Goal: Book appointment/travel/reservation

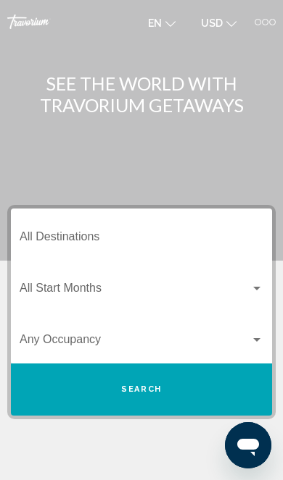
click at [260, 22] on div at bounding box center [257, 22] width 7 height 7
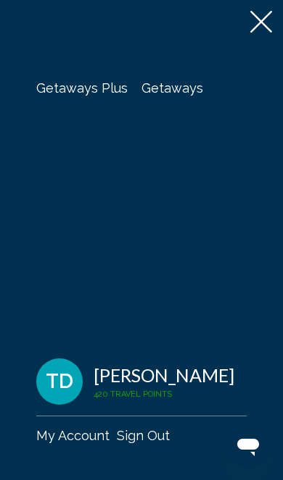
click at [181, 92] on span "Getaways" at bounding box center [172, 87] width 62 height 15
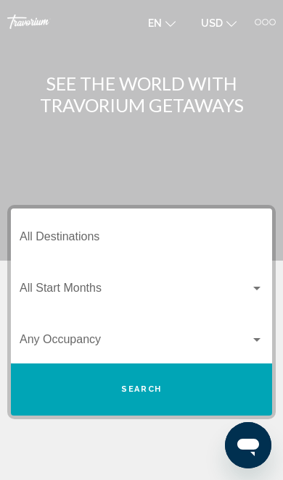
click at [79, 240] on input "Destination All Destinations" at bounding box center [141, 239] width 243 height 13
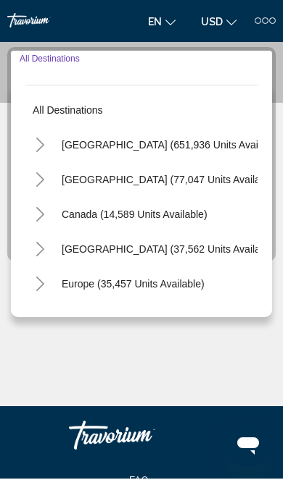
click at [47, 141] on button "Toggle United States (651,936 units available)" at bounding box center [39, 146] width 29 height 29
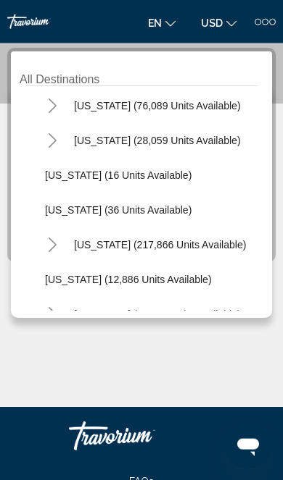
scroll to position [183, 4]
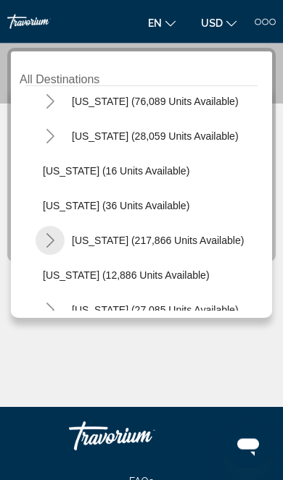
click at [52, 240] on icon "Toggle Florida (217,866 units available)" at bounding box center [50, 240] width 8 height 14
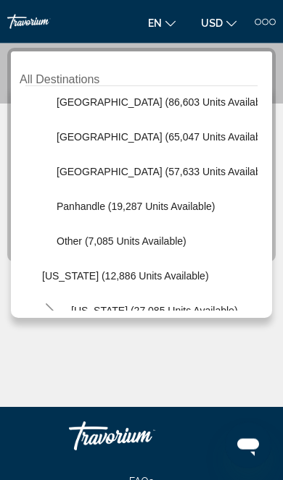
scroll to position [357, 6]
click at [147, 201] on span "Panhandle (19,287 units available)" at bounding box center [135, 207] width 158 height 12
type input "**********"
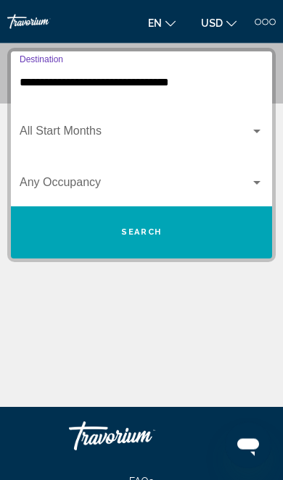
click at [206, 130] on span "Search widget" at bounding box center [135, 134] width 230 height 13
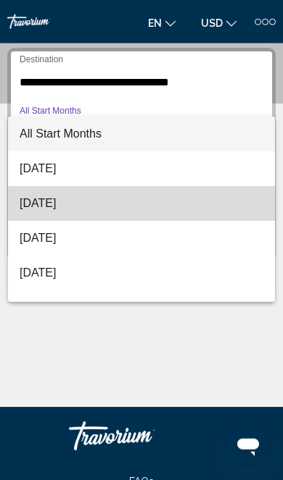
click at [98, 206] on span "[DATE]" at bounding box center [141, 203] width 243 height 35
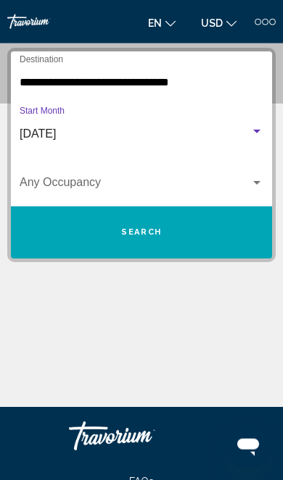
click at [146, 187] on span "Search widget" at bounding box center [135, 185] width 230 height 13
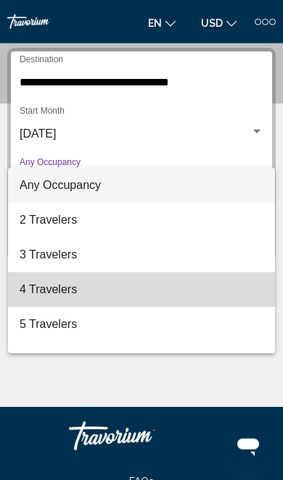
click at [93, 287] on span "4 Travelers" at bounding box center [141, 289] width 243 height 35
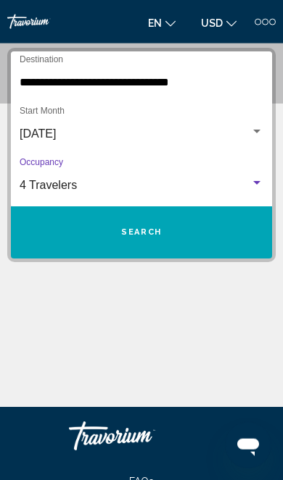
click at [141, 233] on span "Search" at bounding box center [141, 232] width 41 height 9
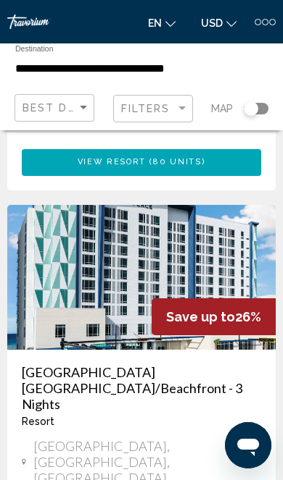
scroll to position [1929, 0]
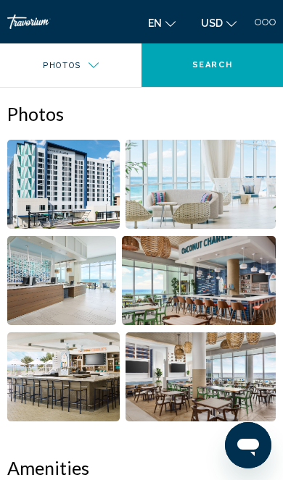
scroll to position [629, 0]
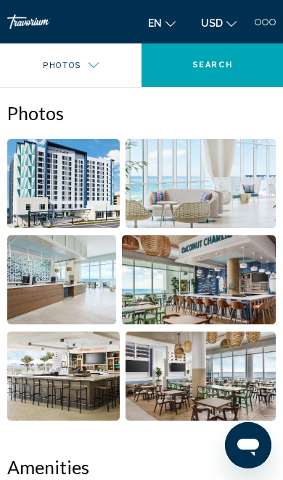
click at [183, 366] on img "Open full-screen image slider" at bounding box center [200, 376] width 150 height 89
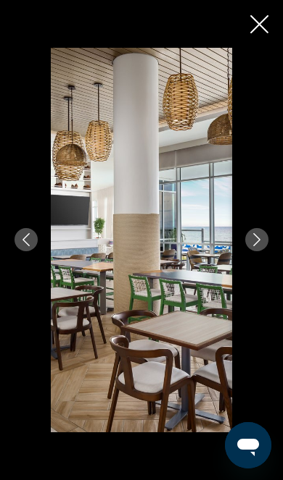
click at [278, 241] on div "Main content" at bounding box center [141, 240] width 283 height 384
click at [267, 228] on div "Main content" at bounding box center [141, 240] width 283 height 384
click at [262, 238] on icon "Next image" at bounding box center [256, 239] width 13 height 13
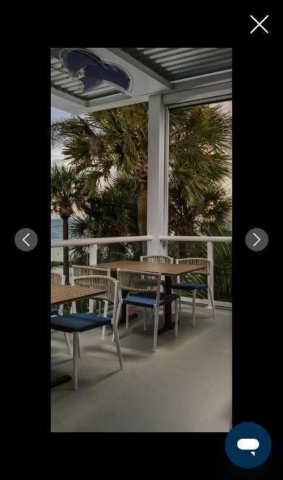
click at [267, 238] on button "Next image" at bounding box center [256, 239] width 23 height 23
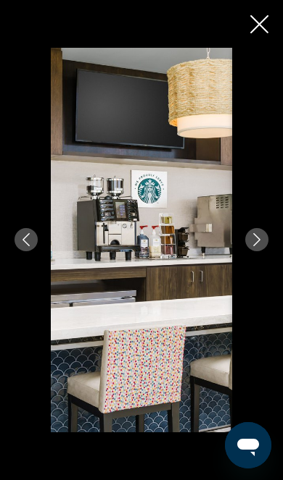
click at [260, 237] on icon "Next image" at bounding box center [256, 239] width 13 height 13
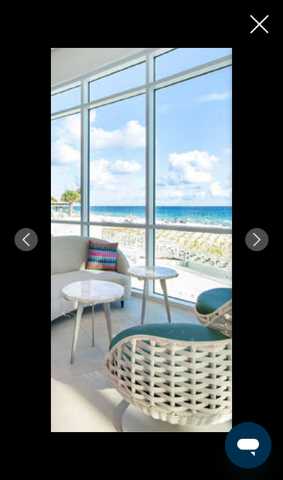
click at [257, 235] on icon "Next image" at bounding box center [256, 239] width 13 height 13
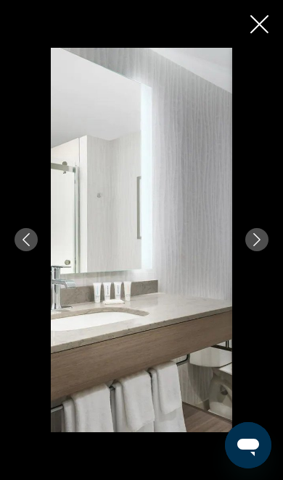
click at [257, 234] on icon "Next image" at bounding box center [256, 239] width 13 height 13
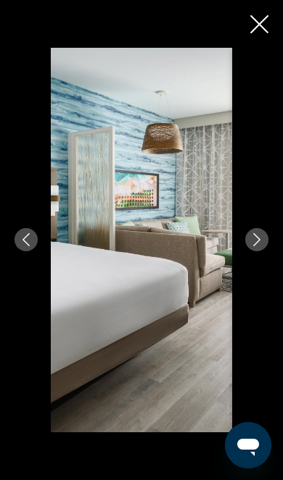
click at [254, 242] on icon "Next image" at bounding box center [256, 239] width 13 height 13
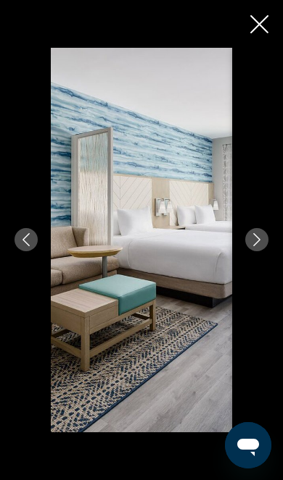
click at [255, 236] on icon "Next image" at bounding box center [256, 239] width 7 height 13
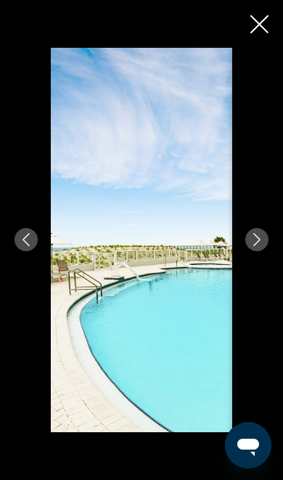
click at [262, 239] on icon "Next image" at bounding box center [256, 239] width 13 height 13
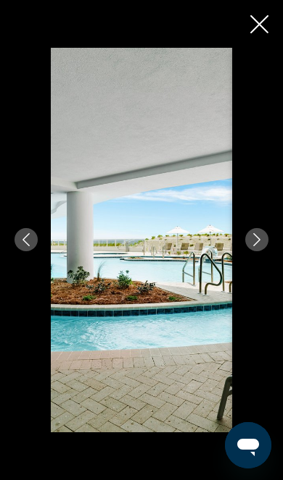
click at [259, 240] on icon "Next image" at bounding box center [256, 239] width 7 height 13
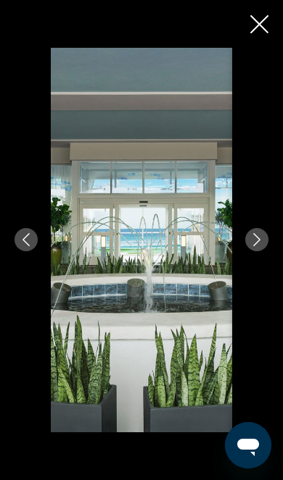
click at [258, 238] on icon "Next image" at bounding box center [256, 239] width 13 height 13
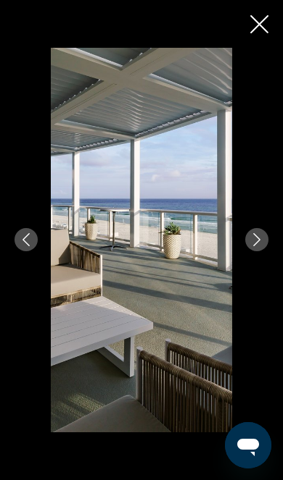
click at [257, 241] on icon "Next image" at bounding box center [256, 239] width 13 height 13
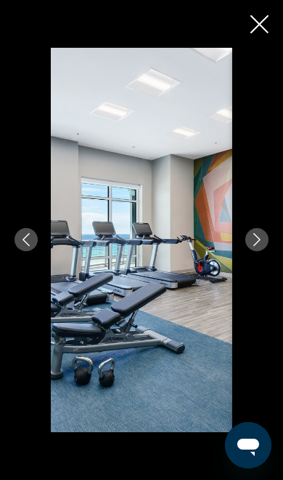
click at [257, 240] on icon "Next image" at bounding box center [256, 239] width 13 height 13
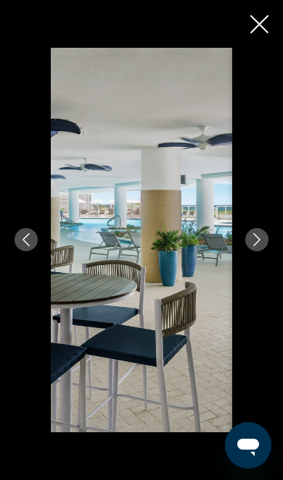
click at [255, 237] on icon "Next image" at bounding box center [256, 239] width 13 height 13
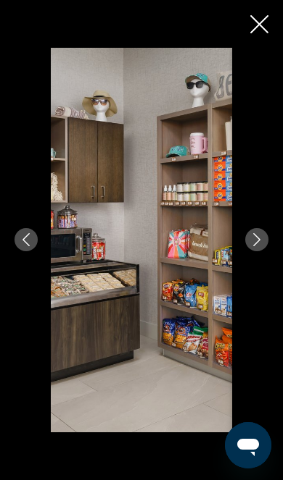
click at [257, 238] on icon "Next image" at bounding box center [256, 239] width 13 height 13
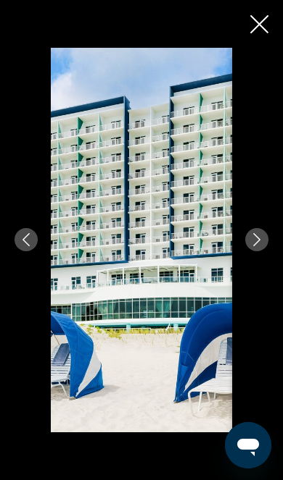
click at [257, 238] on icon "Next image" at bounding box center [256, 239] width 7 height 13
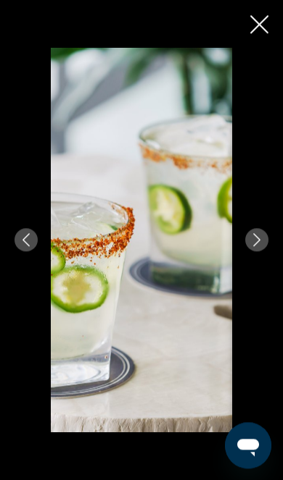
scroll to position [689, 0]
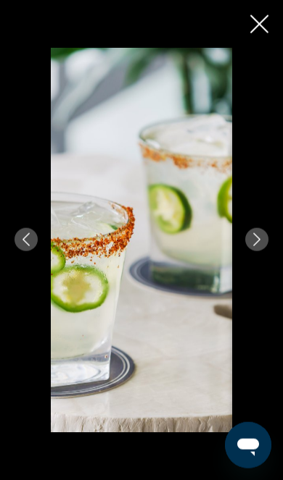
click at [267, 27] on icon "Close slideshow" at bounding box center [259, 24] width 18 height 18
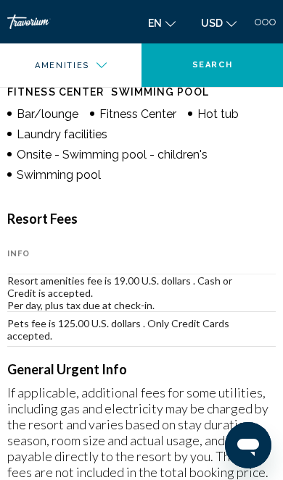
scroll to position [1091, 0]
